Goal: Information Seeking & Learning: Understand process/instructions

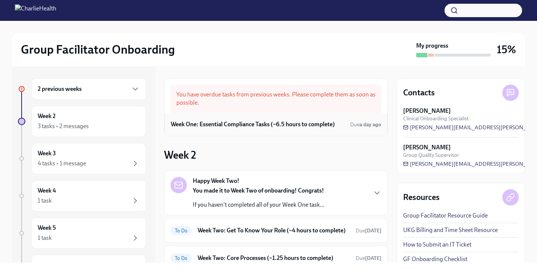
click at [232, 124] on h6 "Week One: Essential Compliance Tasks (~6.5 hours to complete)" at bounding box center [253, 124] width 164 height 8
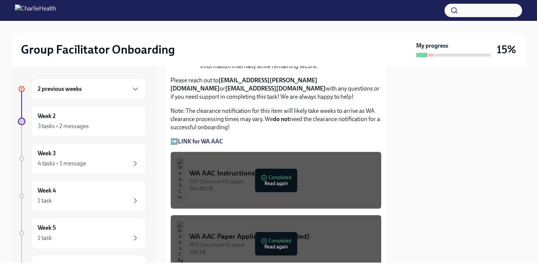
scroll to position [615, 0]
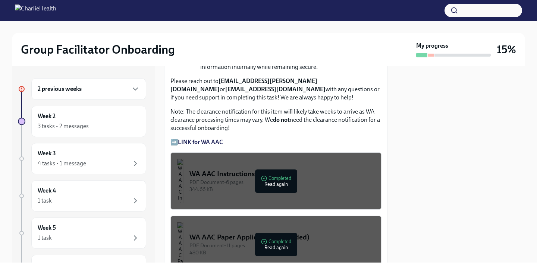
click at [220, 194] on button "WA AAC Instructions PDF Document • 6 pages 344.66 KB Completed Read again" at bounding box center [275, 181] width 211 height 57
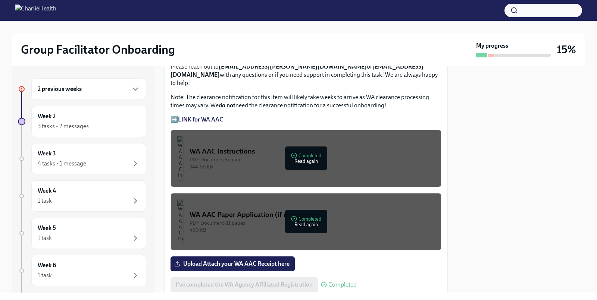
scroll to position [621, 0]
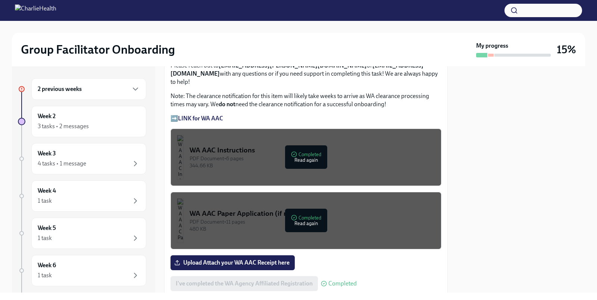
click at [311, 155] on div "PDF Document • 6 pages" at bounding box center [311, 158] width 245 height 7
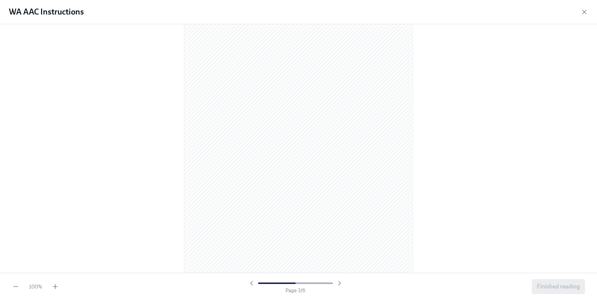
scroll to position [640, 0]
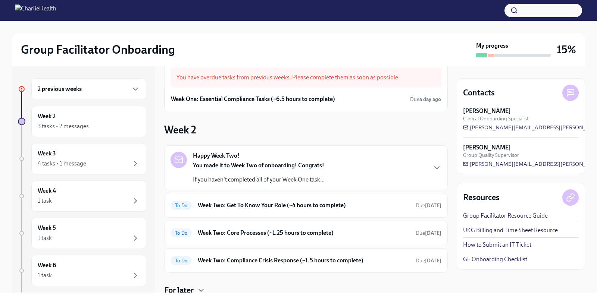
scroll to position [42, 0]
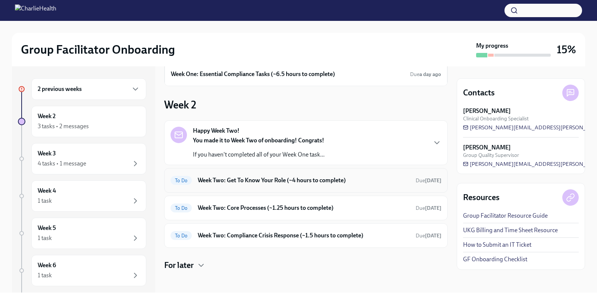
click at [251, 179] on h6 "Week Two: Get To Know Your Role (~4 hours to complete)" at bounding box center [304, 180] width 212 height 8
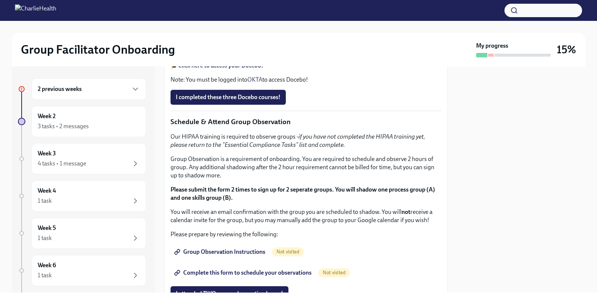
scroll to position [312, 0]
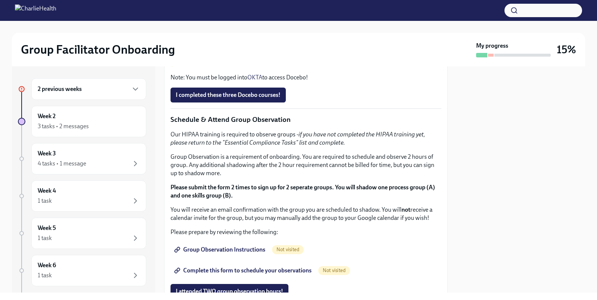
drag, startPoint x: 208, startPoint y: 187, endPoint x: 351, endPoint y: 192, distance: 142.6
click at [351, 192] on div "You've made it to Week Two of Charlie Health onboarding! Congratulations and th…" at bounding box center [305, 145] width 271 height 581
copy p "[URL][DOMAIN_NAME][PERSON_NAME]"
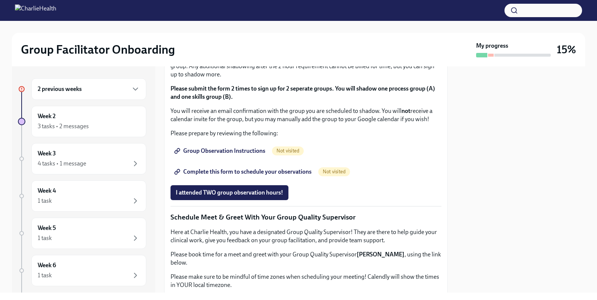
scroll to position [412, 0]
